Goal: Use online tool/utility: Utilize a website feature to perform a specific function

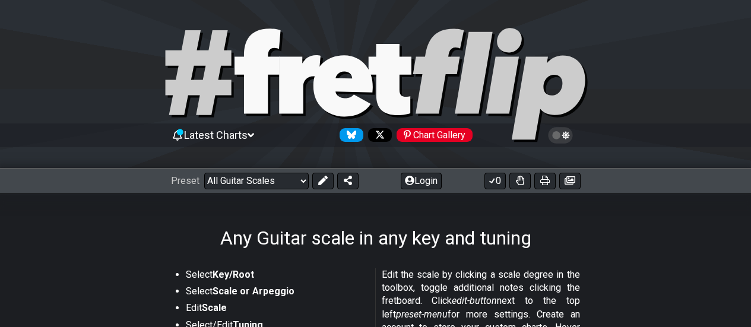
select select "Eb Ab Db Gb Bb Eb"
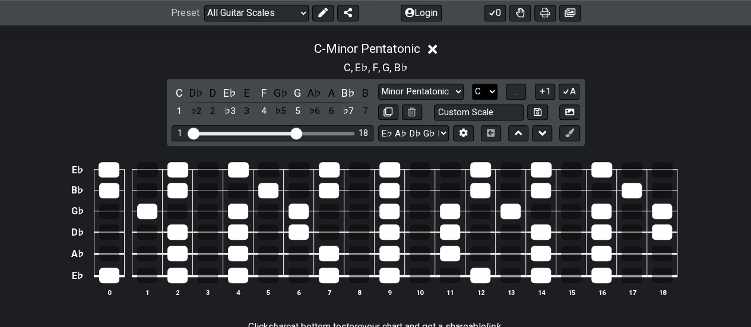
click at [481, 88] on select "A♭ A A♯ B♭ B C C♯ D♭ D D♯ E♭ E F F♯ G♭ G G♯" at bounding box center [485, 92] width 26 height 16
select select "Bb"
click at [472, 84] on select "A♭ A A♯ B♭ B C C♯ D♭ D D♯ E♭ E F F♯ G♭ G G♯" at bounding box center [485, 92] width 26 height 16
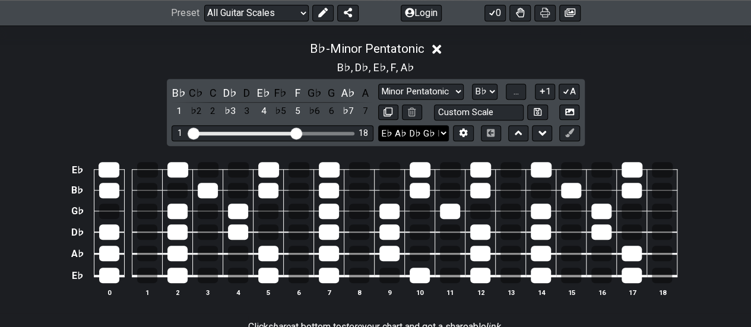
drag, startPoint x: 450, startPoint y: 89, endPoint x: 420, endPoint y: 130, distance: 50.9
click at [420, 130] on div "B♭ C♭ C D♭ D E♭ F♭ F G♭ G A♭ A 1 ♭2 2 ♭3 3 4 ♭5 5 ♭6 6 ♭7 7 Minor Pentatonic Ro…" at bounding box center [376, 112] width 418 height 67
select select "Minor Blues"
click at [378, 84] on select "Minor Pentatonic Root Minor Pentatonic Major Pentatonic Minor Blues Major Blues…" at bounding box center [421, 92] width 86 height 16
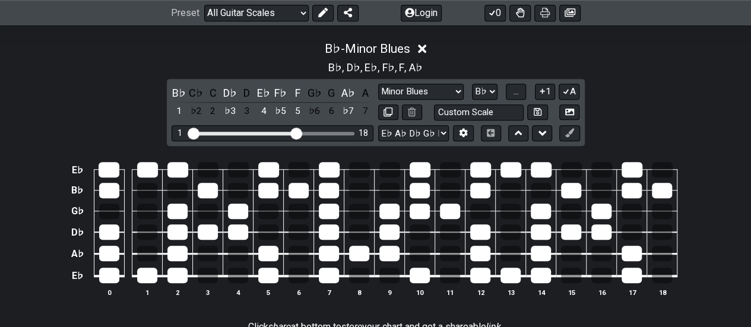
click at [433, 79] on div "B♭ C♭ C D♭ D E♭ F♭ F G♭ G A♭ A 1 ♭2 2 ♭3 3 4 ♭5 5 ♭6 6 ♭7 7 Minor Pentatonic Ro…" at bounding box center [376, 112] width 418 height 67
click at [426, 88] on select "Minor Pentatonic Root Minor Pentatonic Major Pentatonic Minor Blues Major Blues…" at bounding box center [421, 92] width 86 height 16
click at [424, 130] on select "E A D G B E A A C♯ E G♯ E E A D G B E B E A D F♯ B A D G C E A D A D G B E E♭ A…" at bounding box center [413, 133] width 71 height 16
select select "E A D G B E"
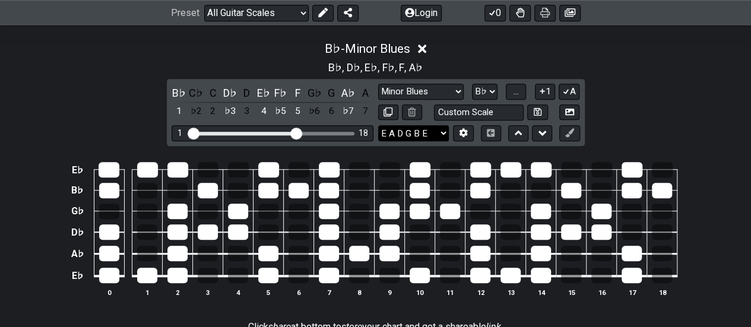
click at [378, 125] on select "E A D G B E A A C♯ E G♯ E E A D G B E B E A D F♯ B A D G C E A D A D G B E E♭ A…" at bounding box center [413, 133] width 71 height 16
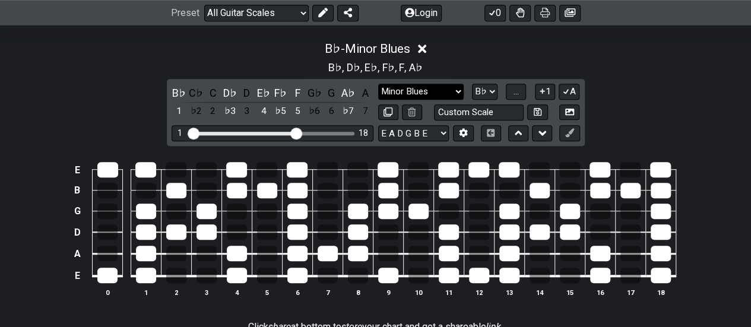
click at [417, 86] on select "Minor Pentatonic Root Minor Pentatonic Major Pentatonic Minor Blues Major Blues…" at bounding box center [421, 92] width 86 height 16
select select "Minor Pentatonic"
click at [378, 84] on select "Minor Pentatonic Root Minor Pentatonic Major Pentatonic Minor Blues Major Blues…" at bounding box center [421, 92] width 86 height 16
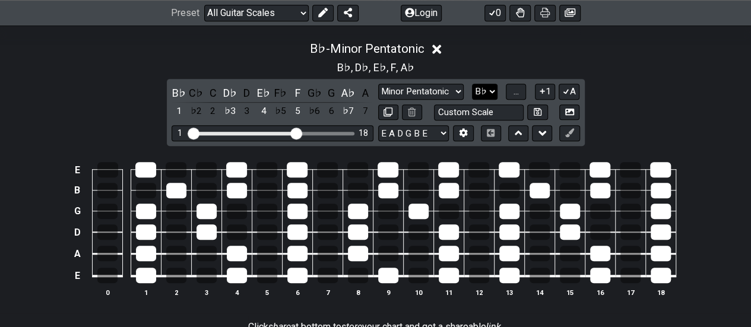
click at [485, 90] on select "A♭ A A♯ B♭ B C C♯ D♭ D D♯ E♭ E F F♯ G♭ G G♯" at bounding box center [485, 92] width 26 height 16
click at [472, 84] on select "A♭ A A♯ B♭ B C C♯ D♭ D D♯ E♭ E F F♯ G♭ G G♯" at bounding box center [485, 92] width 26 height 16
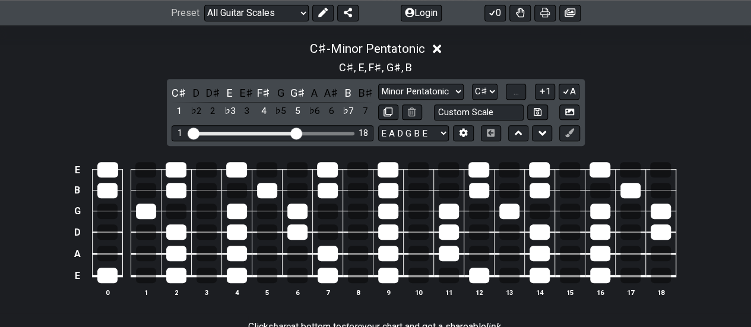
click at [475, 83] on div "C♯ D D♯ E E♯ F♯ G G♯ A A♯ B B♯ 1 ♭2 2 ♭3 3 4 ♭5 5 ♭6 6 ♭7 7 Minor Pentatonic Ro…" at bounding box center [376, 112] width 418 height 67
click at [477, 84] on select "A♭ A A♯ B♭ B C C♯ D♭ D D♯ E♭ E F F♯ G♭ G G♯" at bounding box center [485, 92] width 26 height 16
select select "Bb"
click at [472, 84] on select "A♭ A A♯ B♭ B C C♯ D♭ D D♯ E♭ E F F♯ G♭ G G♯" at bounding box center [485, 92] width 26 height 16
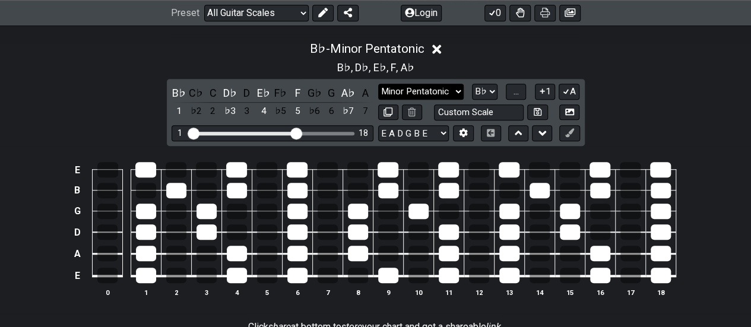
click at [448, 90] on select "Minor Pentatonic Root Minor Pentatonic Major Pentatonic Minor Blues Major Blues…" at bounding box center [421, 92] width 86 height 16
click at [378, 84] on select "Minor Pentatonic Root Minor Pentatonic Major Pentatonic Minor Blues Major Blues…" at bounding box center [421, 92] width 86 height 16
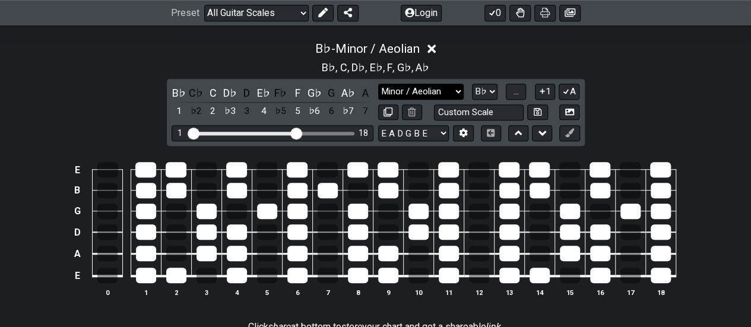
click at [441, 90] on select "Minor Pentatonic Root Minor Pentatonic Major Pentatonic Minor Blues Major Blues…" at bounding box center [421, 92] width 86 height 16
click at [378, 84] on select "Minor Pentatonic Root Minor Pentatonic Major Pentatonic Minor Blues Major Blues…" at bounding box center [421, 92] width 86 height 16
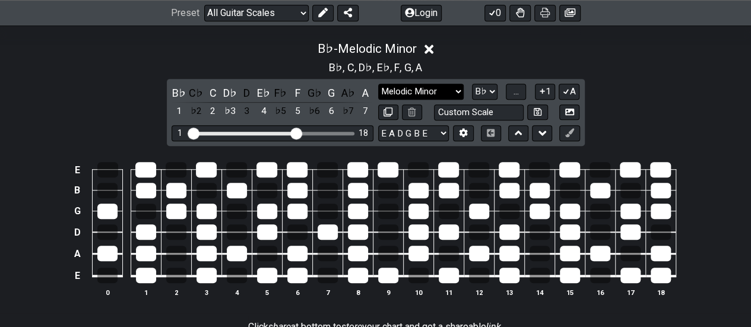
click at [437, 84] on select "Minor Pentatonic Root Minor Pentatonic Major Pentatonic Minor Blues Major Blues…" at bounding box center [421, 92] width 86 height 16
click at [378, 84] on select "Minor Pentatonic Root Minor Pentatonic Major Pentatonic Minor Blues Major Blues…" at bounding box center [421, 92] width 86 height 16
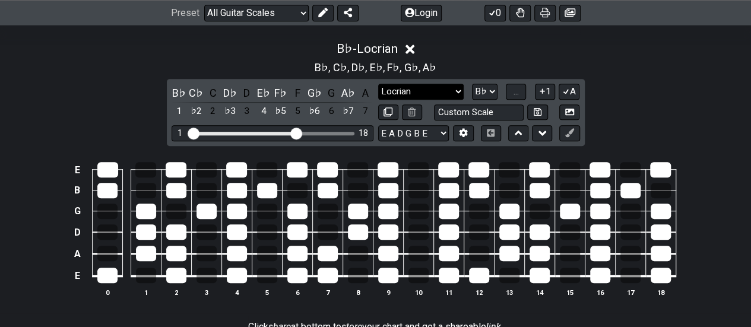
click at [439, 84] on select "Minor Pentatonic Root Minor Pentatonic Major Pentatonic Minor Blues Major Blues…" at bounding box center [421, 92] width 86 height 16
click at [378, 84] on select "Minor Pentatonic Root Minor Pentatonic Major Pentatonic Minor Blues Major Blues…" at bounding box center [421, 92] width 86 height 16
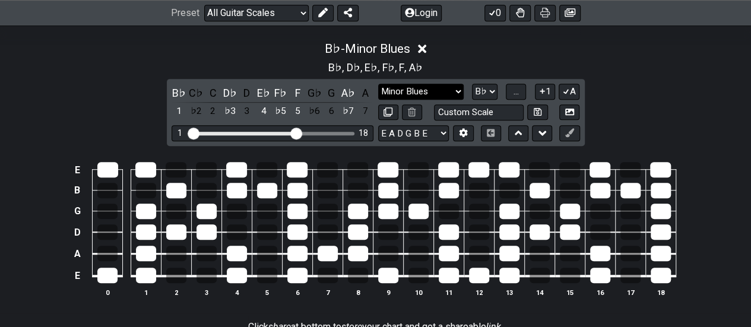
click at [448, 88] on select "Minor Pentatonic Root Minor Pentatonic Major Pentatonic Minor Blues Major Blues…" at bounding box center [421, 92] width 86 height 16
select select "Dorian"
click at [378, 84] on select "Minor Pentatonic Root Minor Pentatonic Major Pentatonic Minor Blues Major Blues…" at bounding box center [421, 92] width 86 height 16
